Goal: Information Seeking & Learning: Learn about a topic

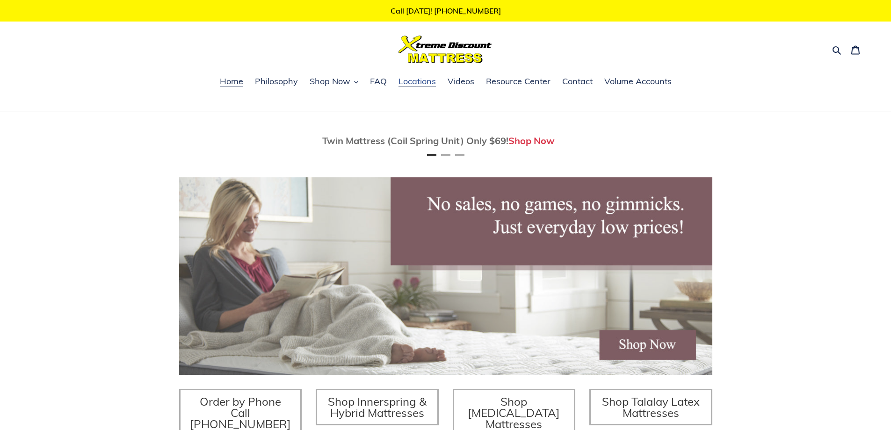
click at [417, 83] on span "Locations" at bounding box center [416, 81] width 37 height 11
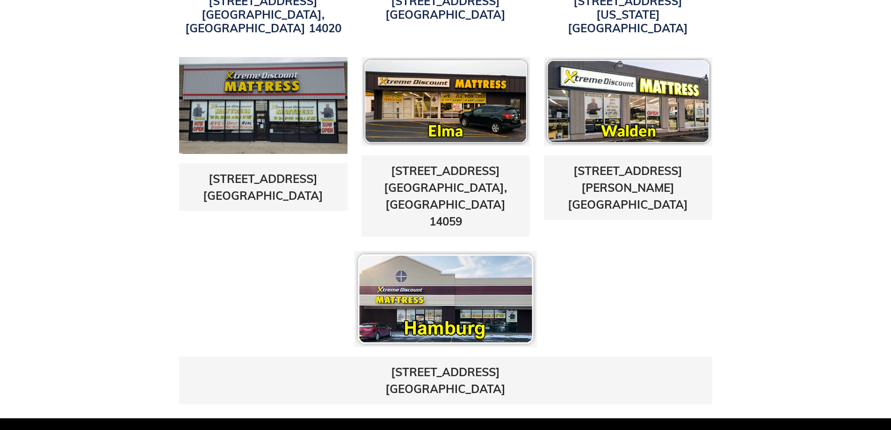
scroll to position [468, 0]
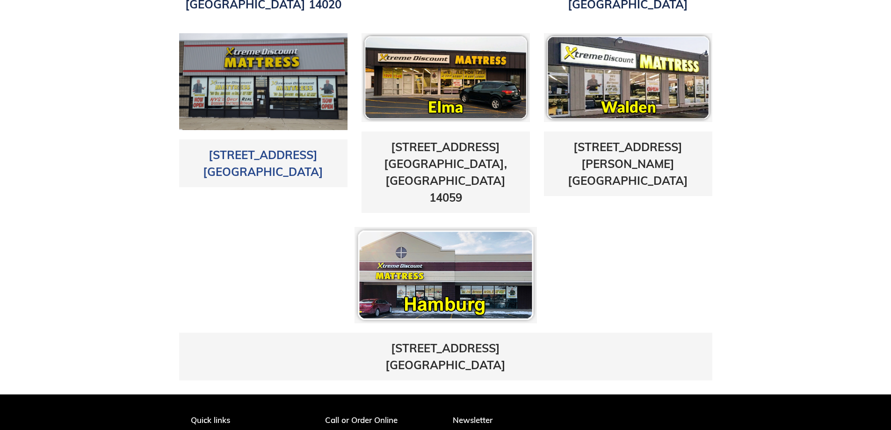
click at [253, 151] on link "5433 Transit Road East Amherst, NY 14221" at bounding box center [263, 163] width 120 height 31
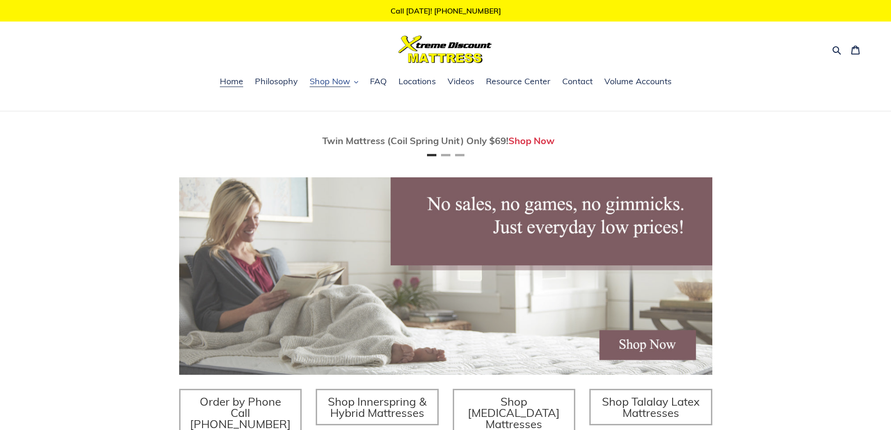
click at [331, 83] on span "Shop Now" at bounding box center [330, 81] width 41 height 11
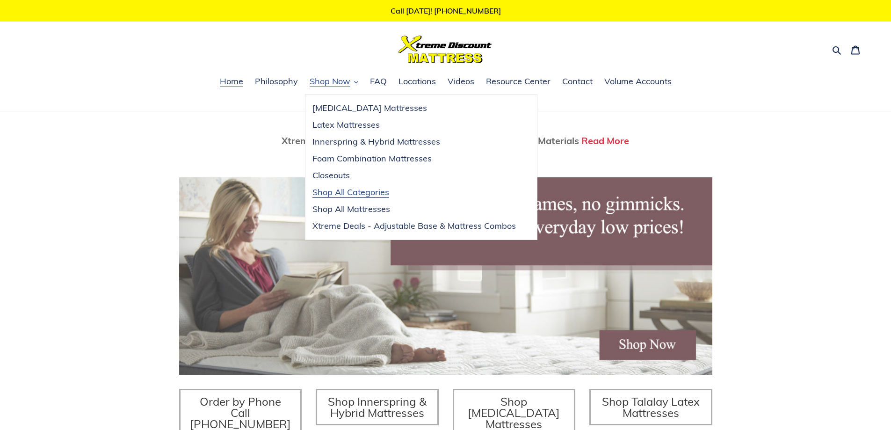
scroll to position [0, 1066]
click at [354, 195] on span "Shop All Categories" at bounding box center [350, 192] width 77 height 11
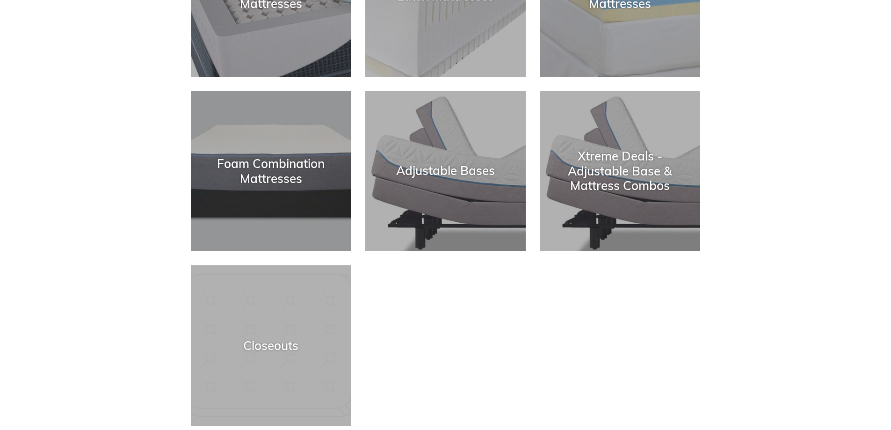
scroll to position [281, 0]
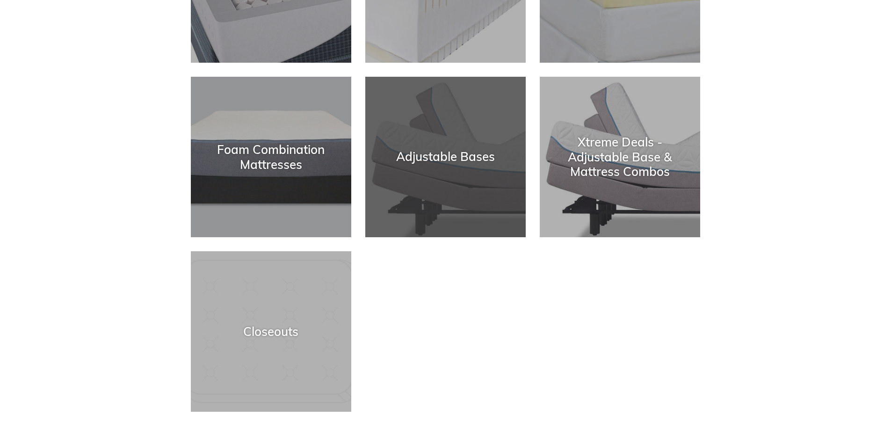
click at [449, 237] on div "Adjustable Bases" at bounding box center [445, 237] width 160 height 0
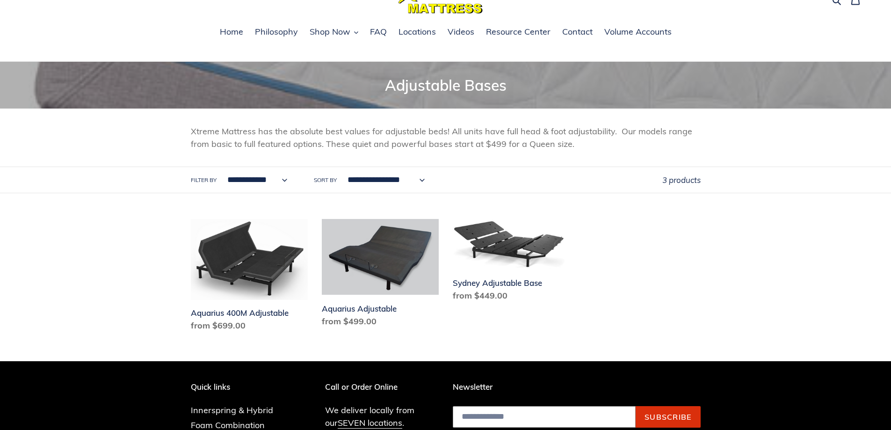
scroll to position [94, 0]
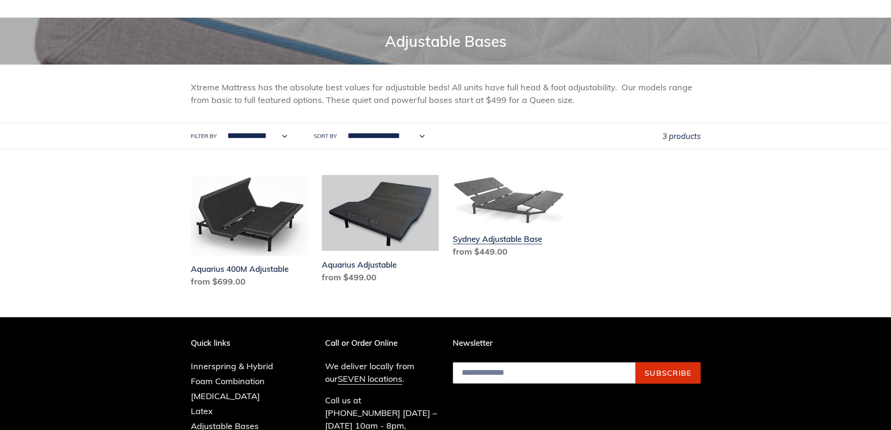
click at [531, 209] on link "Sydney Adjustable Base" at bounding box center [511, 218] width 117 height 87
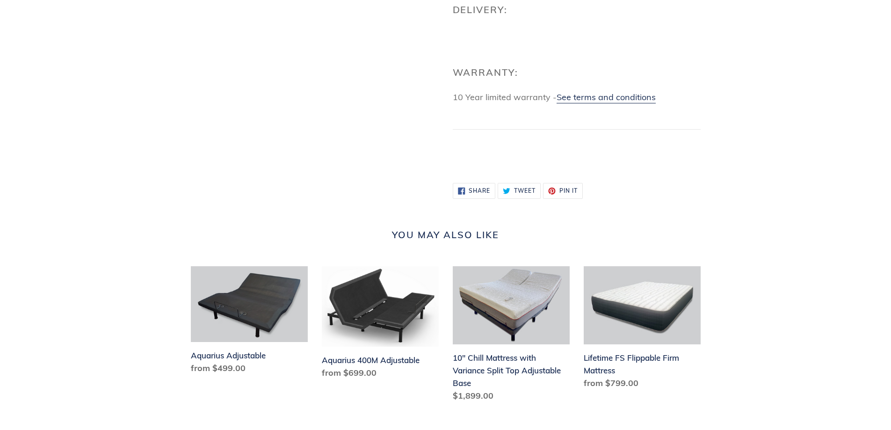
scroll to position [655, 0]
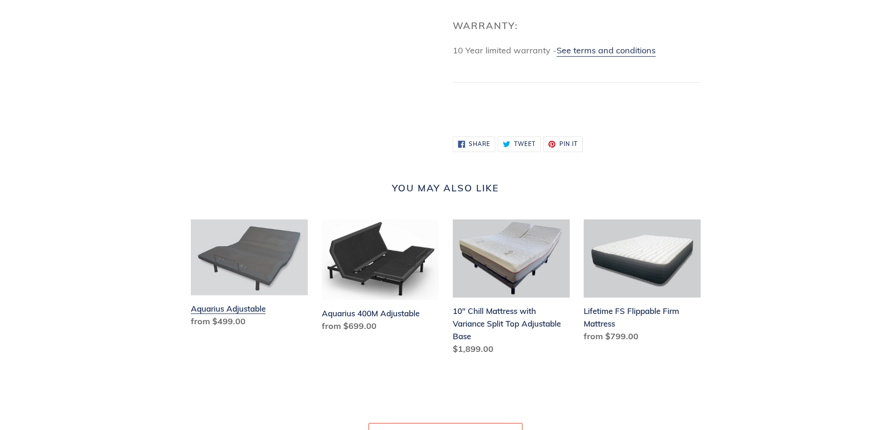
click at [218, 319] on link "Aquarius Adjustable" at bounding box center [249, 275] width 117 height 112
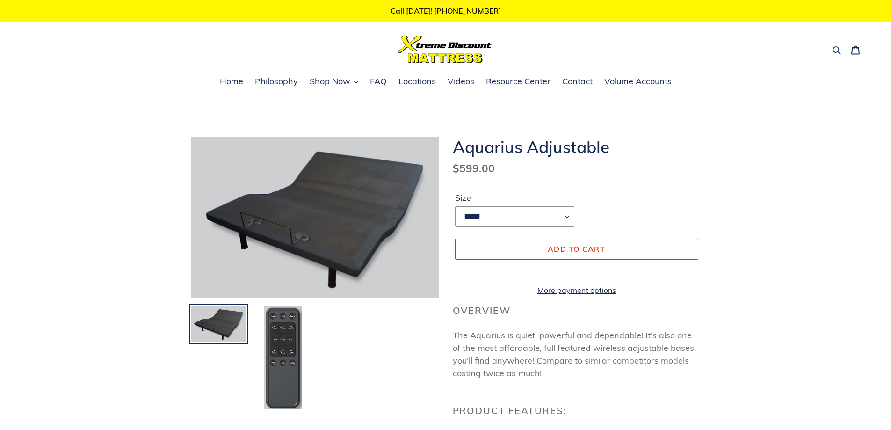
click at [835, 49] on icon "button" at bounding box center [836, 49] width 9 height 9
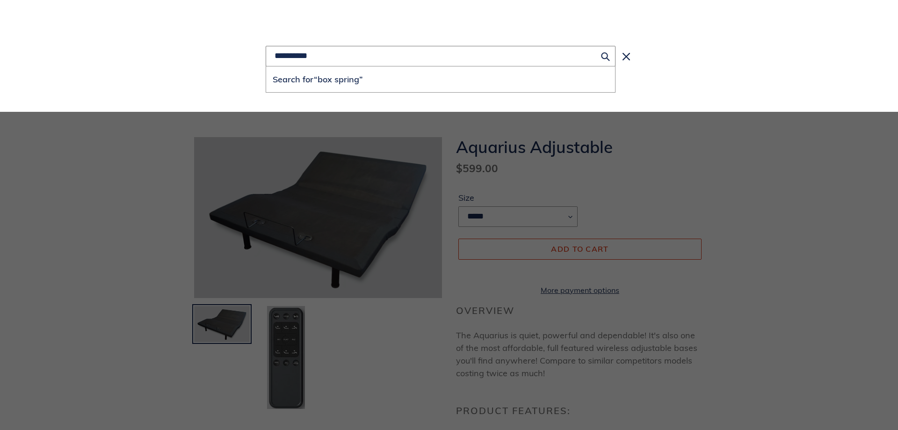
type input "**********"
click at [266, 66] on button "Search for “box spring”" at bounding box center [440, 79] width 349 height 26
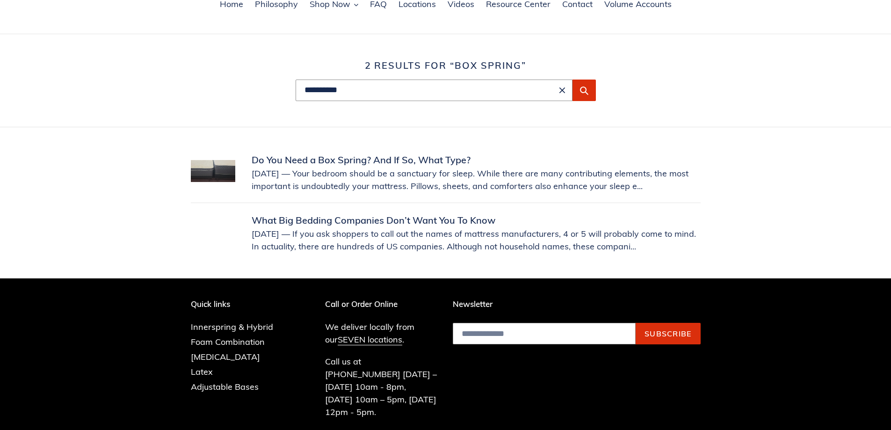
scroll to position [94, 0]
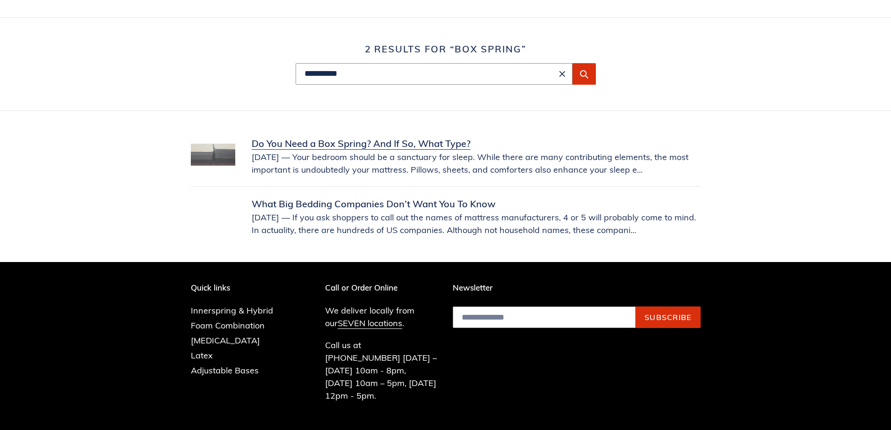
click at [430, 144] on link "Do You Need a Box Spring? And If So, What Type?" at bounding box center [446, 156] width 510 height 39
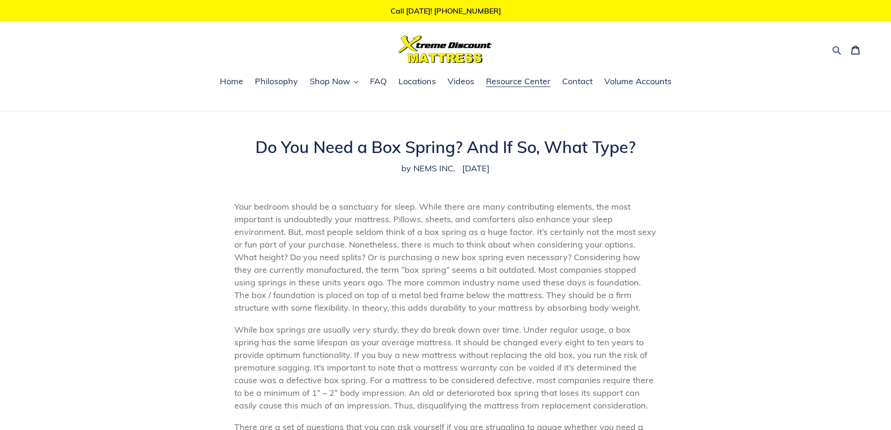
click at [837, 47] on icon "button" at bounding box center [836, 50] width 8 height 8
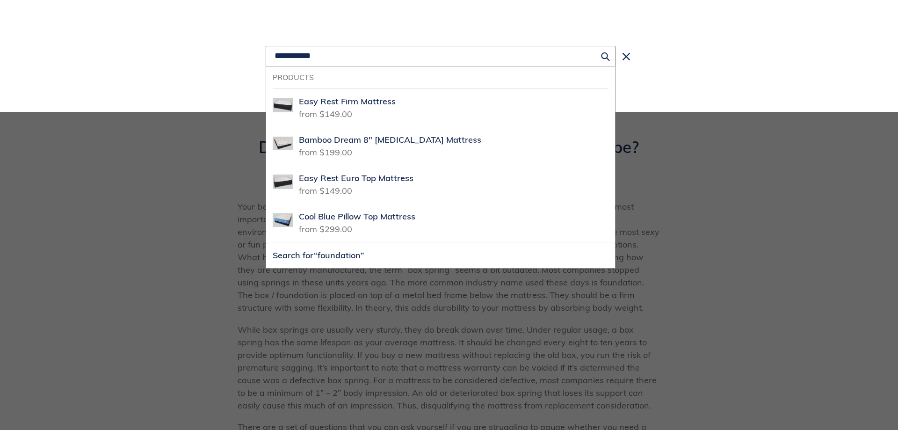
type input "**********"
click at [266, 242] on button "Search for “foundation”" at bounding box center [440, 255] width 349 height 26
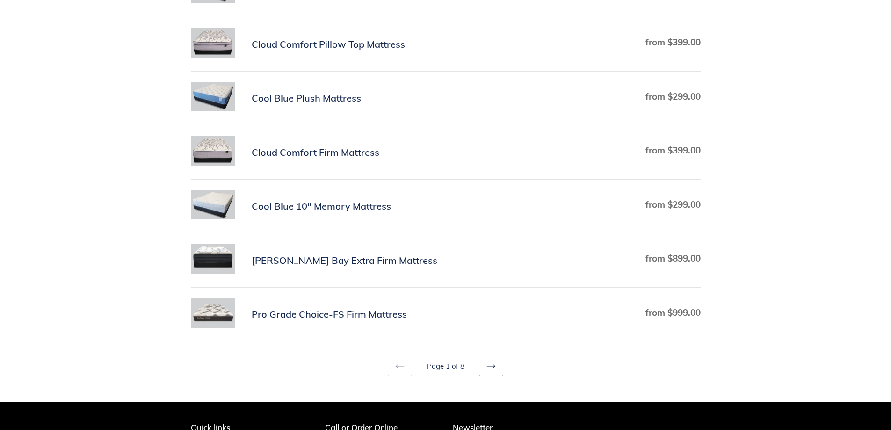
scroll to position [468, 0]
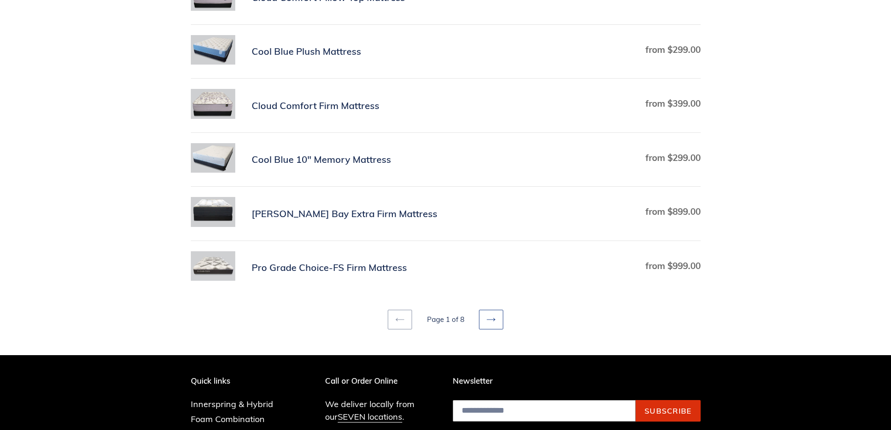
click at [491, 325] on link "Next page" at bounding box center [491, 320] width 24 height 20
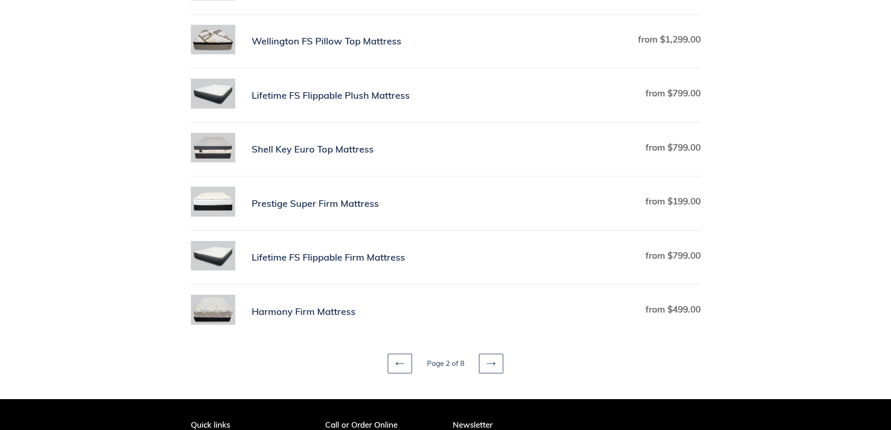
scroll to position [468, 0]
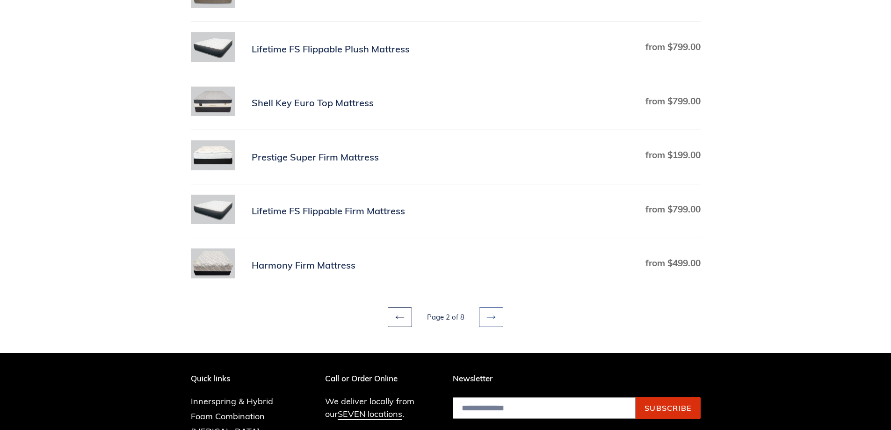
click at [493, 320] on icon at bounding box center [490, 316] width 9 height 9
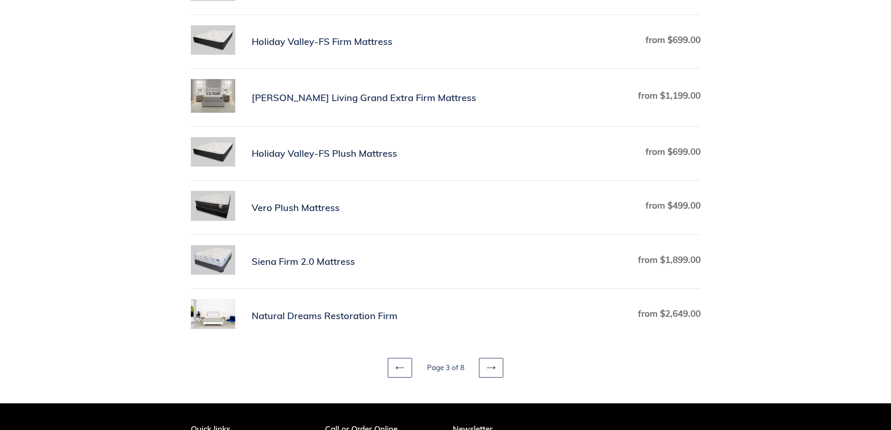
scroll to position [468, 0]
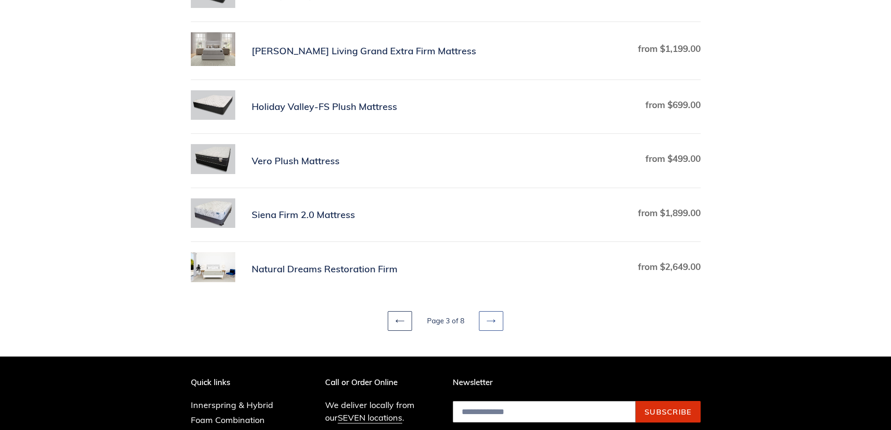
click at [491, 320] on icon at bounding box center [490, 320] width 9 height 9
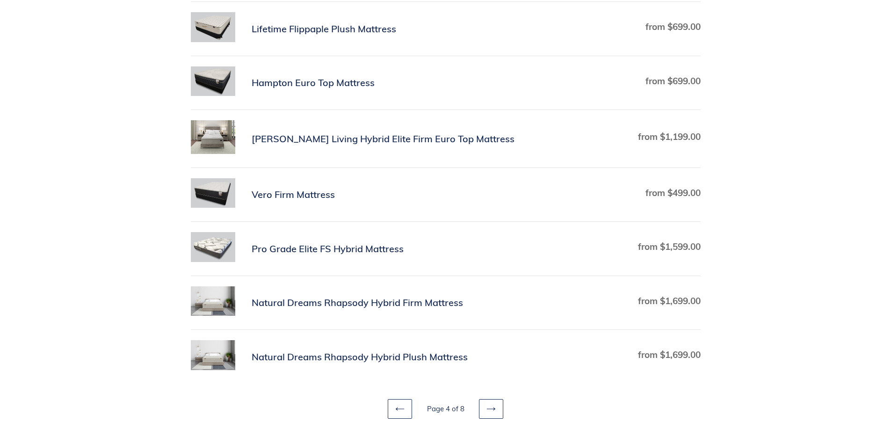
scroll to position [421, 0]
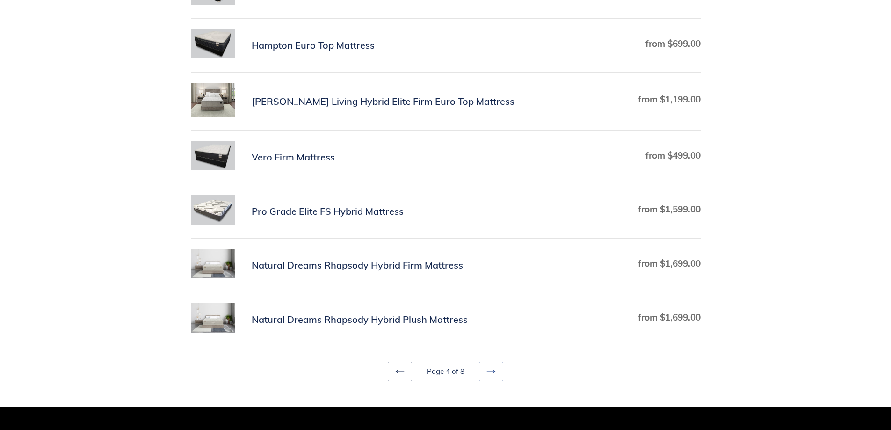
click at [490, 369] on icon at bounding box center [490, 371] width 9 height 9
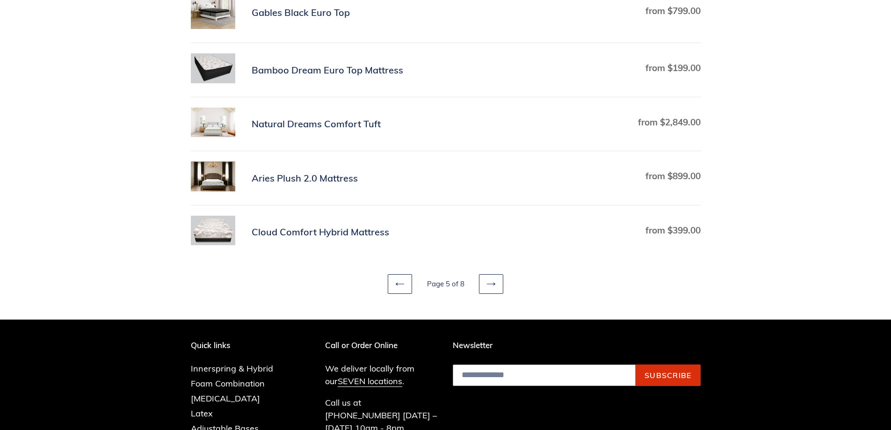
scroll to position [514, 0]
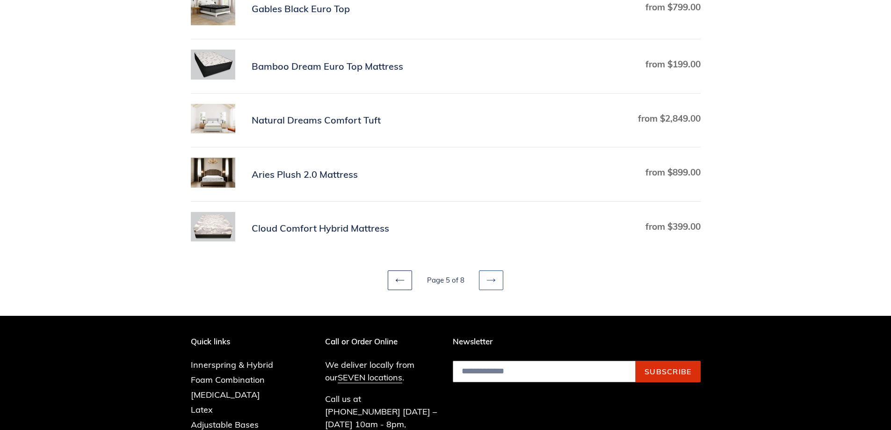
click at [483, 287] on link "Next page" at bounding box center [491, 280] width 24 height 20
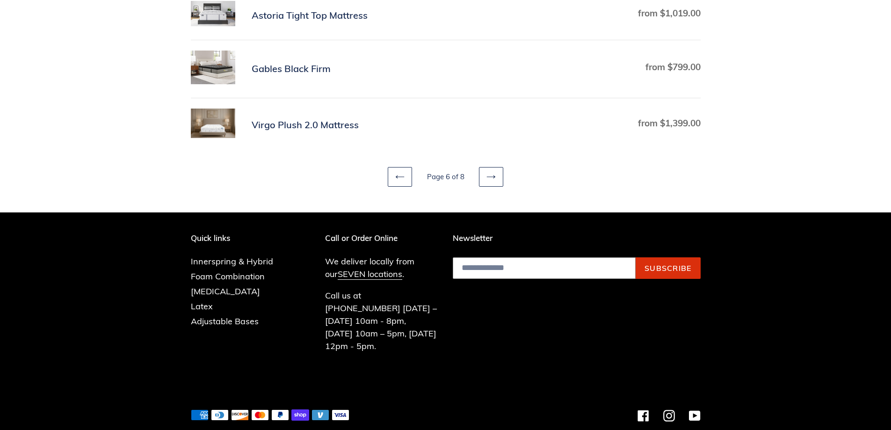
scroll to position [608, 0]
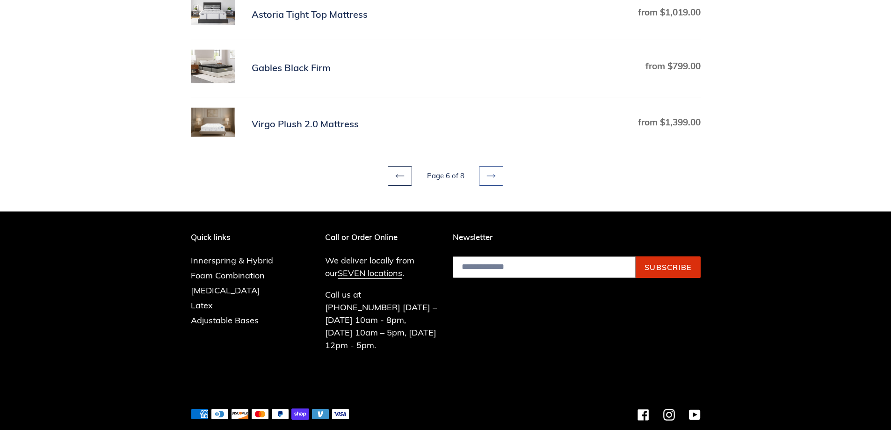
click at [490, 180] on icon at bounding box center [490, 175] width 9 height 9
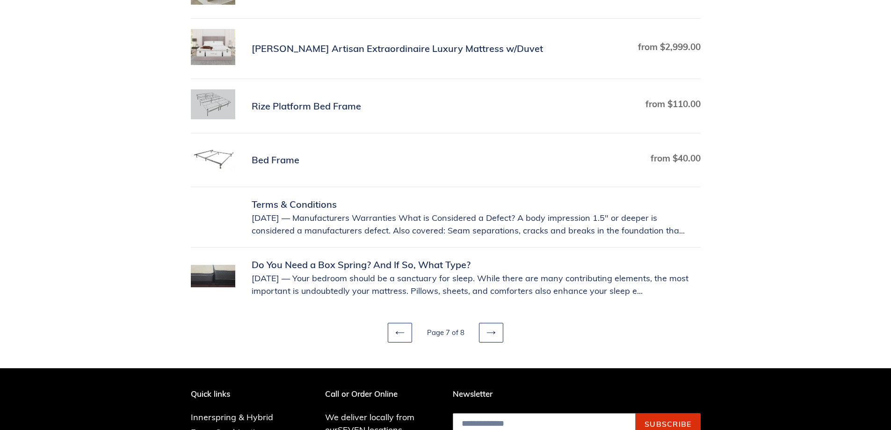
scroll to position [281, 0]
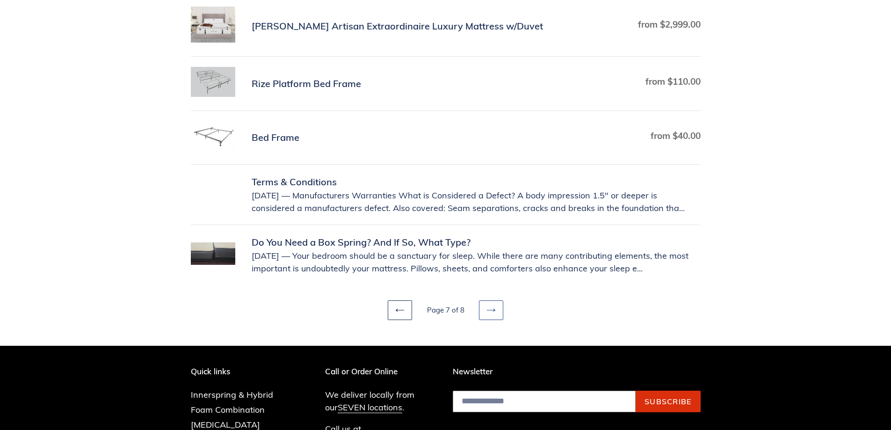
click at [491, 315] on link "Next page" at bounding box center [491, 310] width 24 height 20
